Goal: Task Accomplishment & Management: Manage account settings

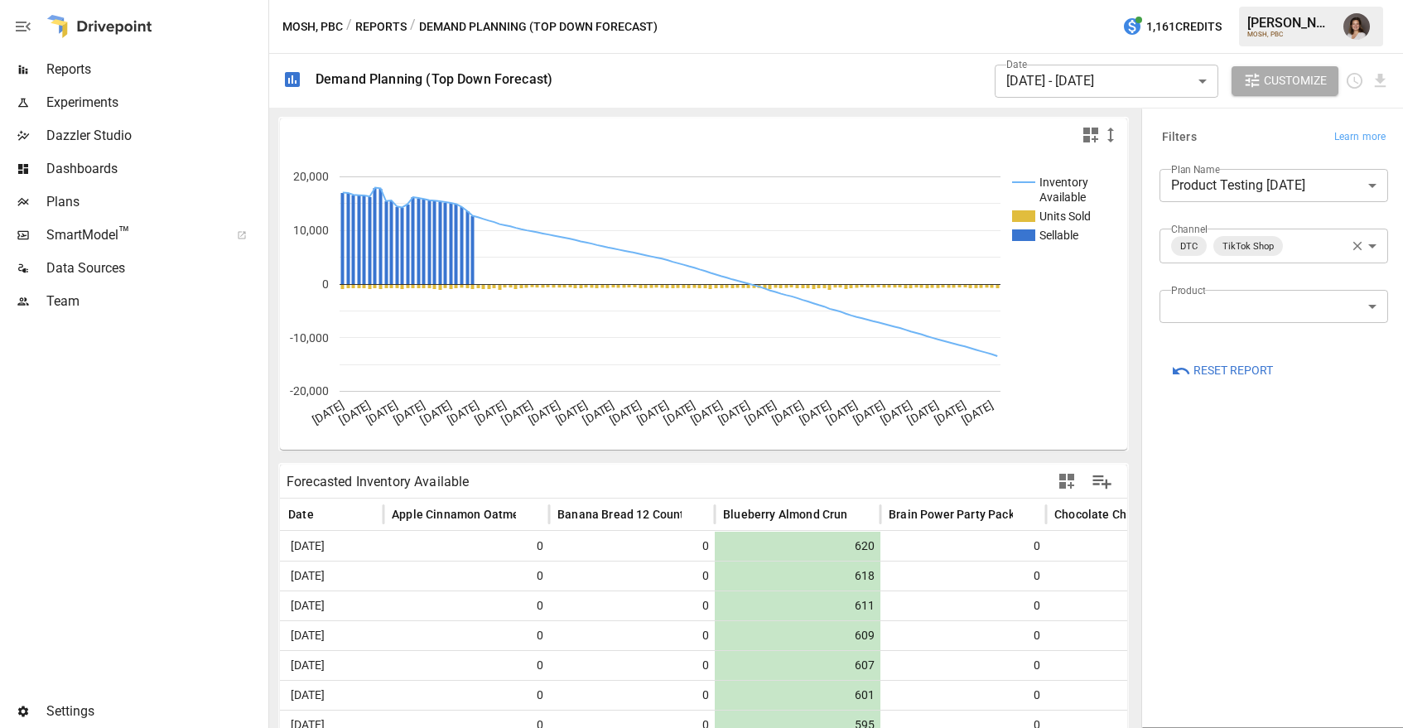
click at [76, 292] on span "Team" at bounding box center [155, 302] width 219 height 20
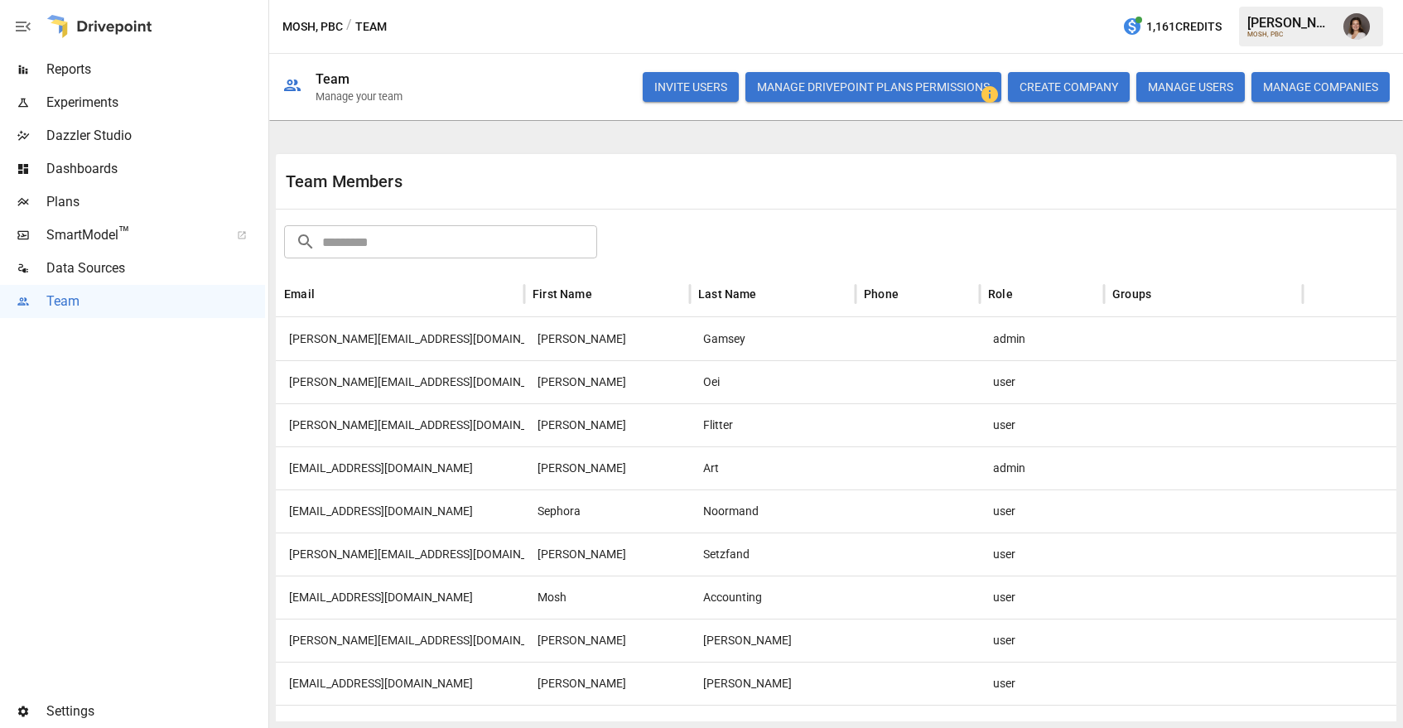
scroll to position [33, 0]
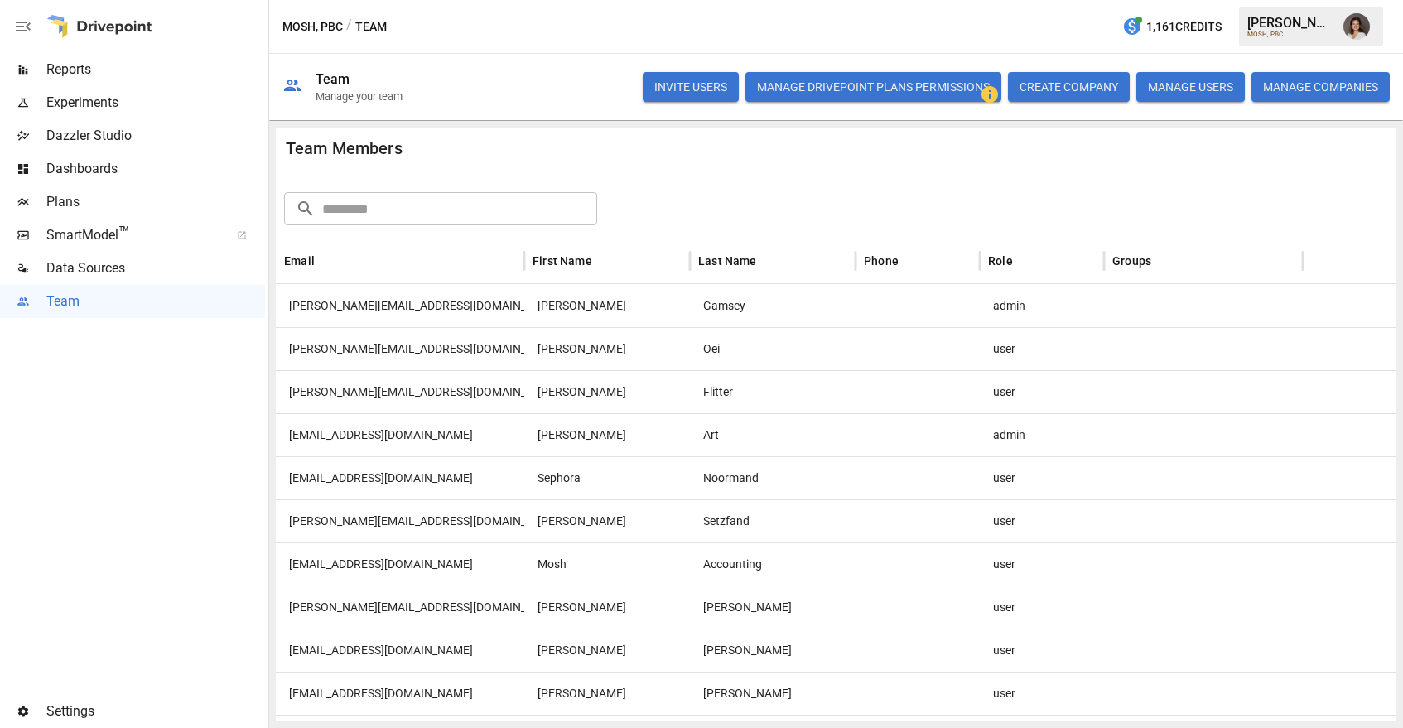
click at [406, 346] on div "[PERSON_NAME][EMAIL_ADDRESS][DOMAIN_NAME]" at bounding box center [400, 348] width 248 height 43
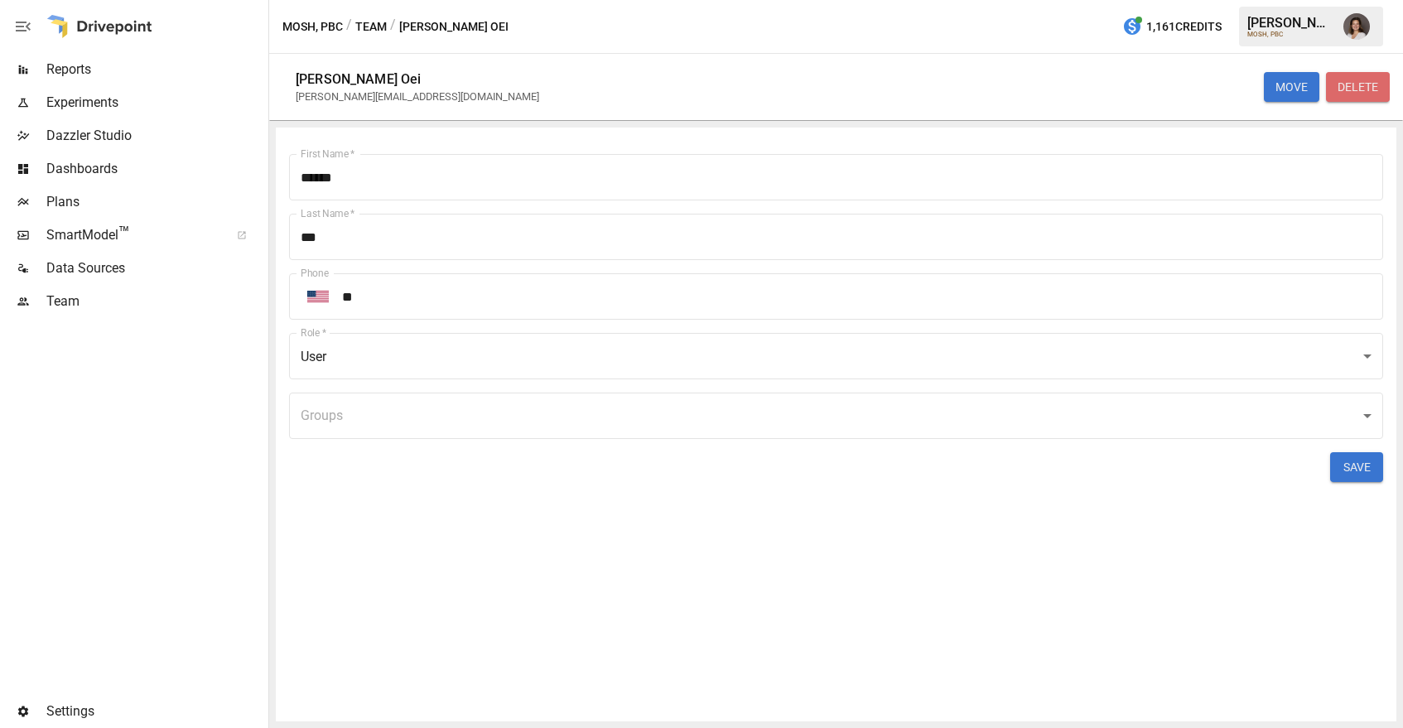
click at [1360, 88] on button "DELETE" at bounding box center [1358, 87] width 64 height 30
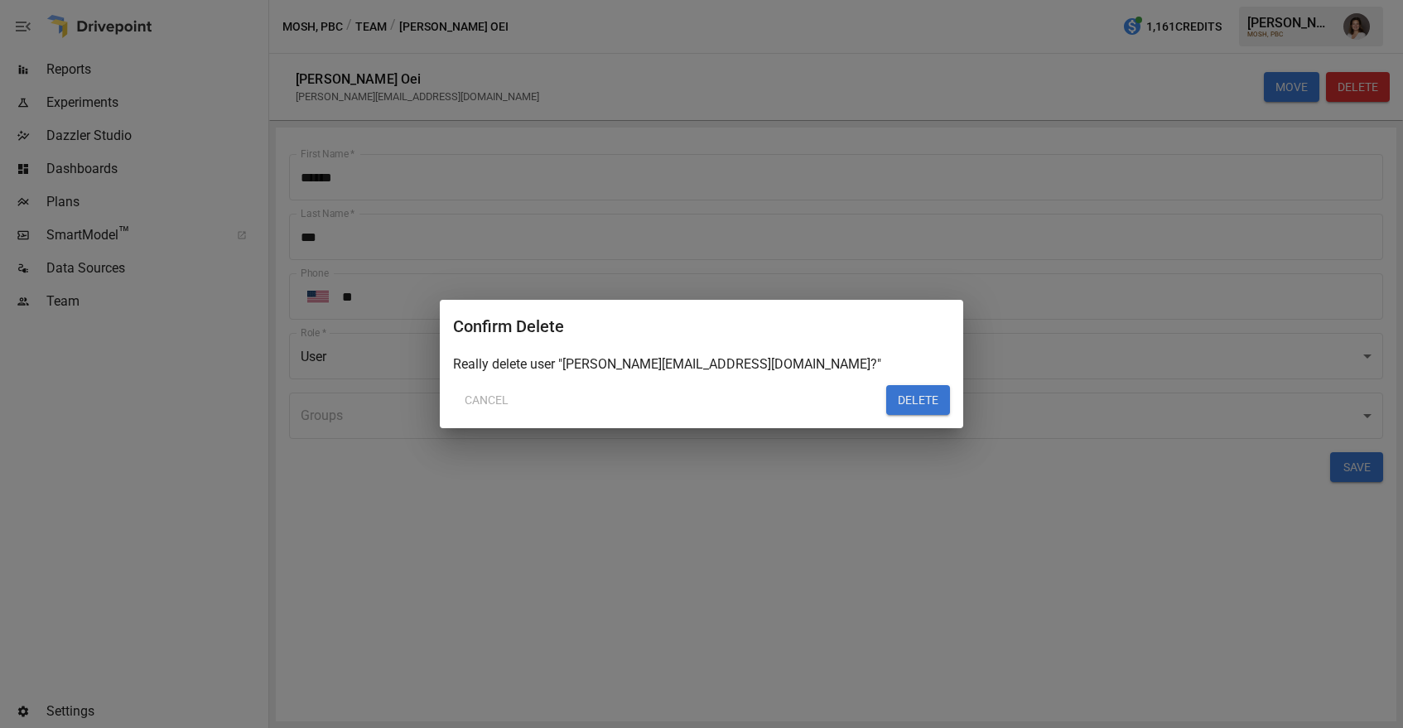
click at [910, 398] on button "DELETE" at bounding box center [918, 400] width 64 height 30
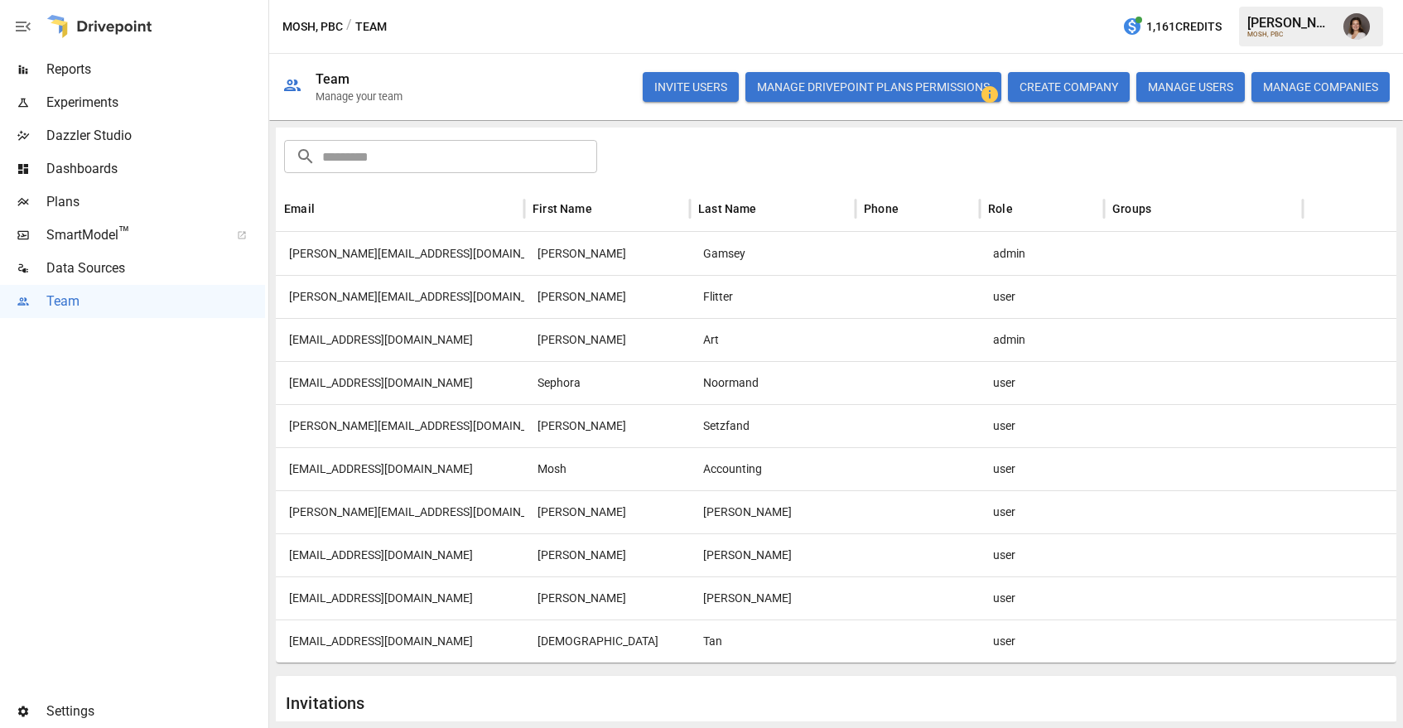
scroll to position [83, 0]
